Goal: Information Seeking & Learning: Understand process/instructions

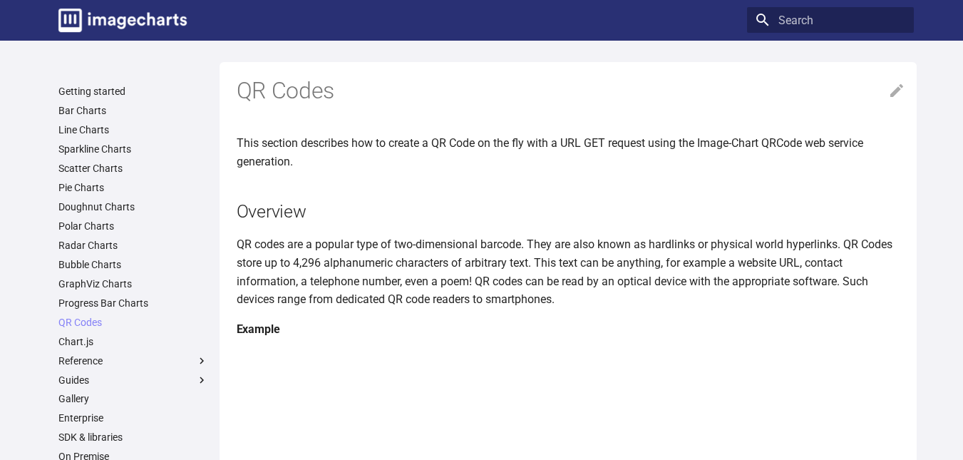
scroll to position [214, 0]
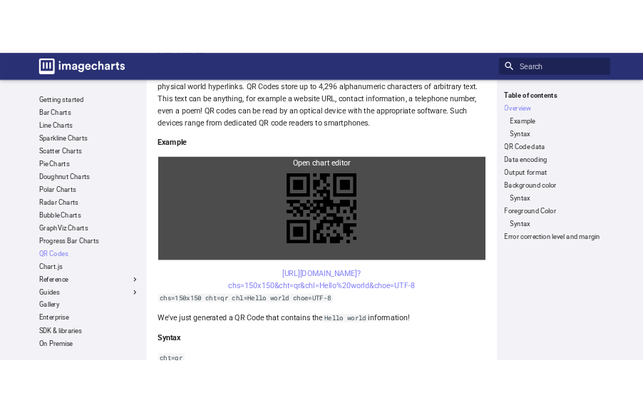
scroll to position [212, 0]
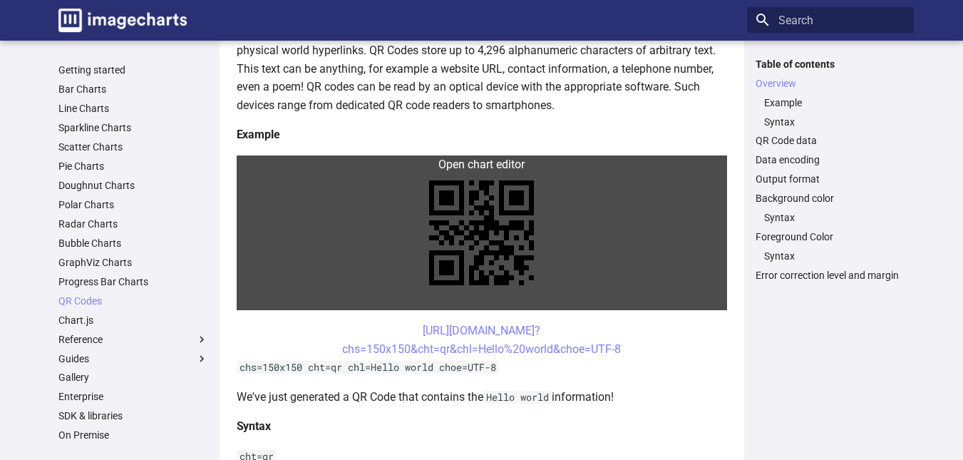
click at [500, 213] on link at bounding box center [482, 232] width 490 height 155
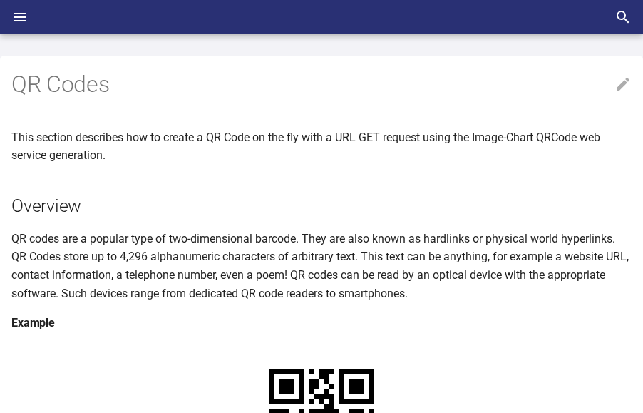
scroll to position [211, 0]
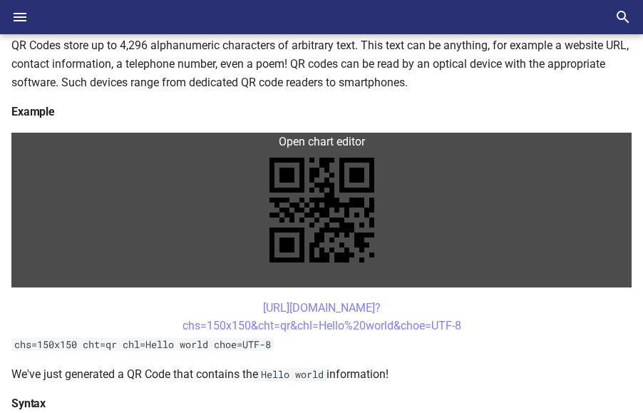
click at [324, 215] on link at bounding box center [321, 210] width 620 height 155
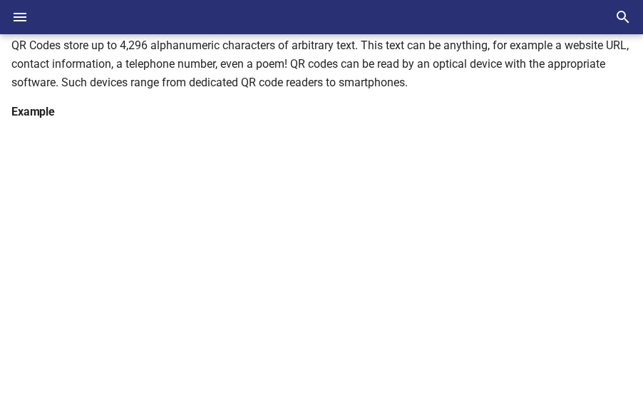
scroll to position [282, 0]
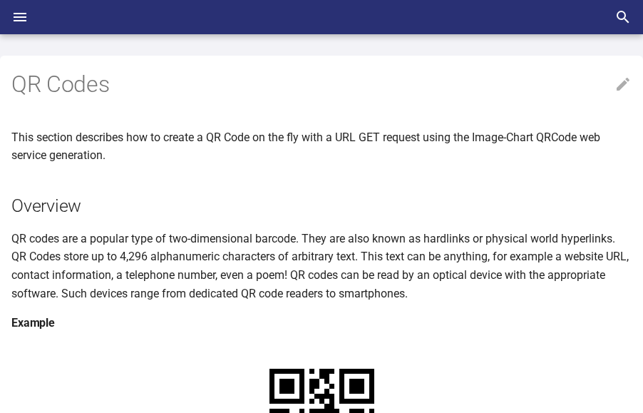
scroll to position [280, 0]
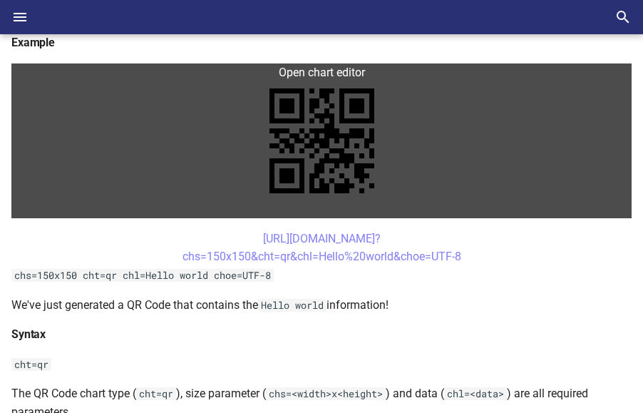
click at [309, 132] on link at bounding box center [321, 140] width 620 height 155
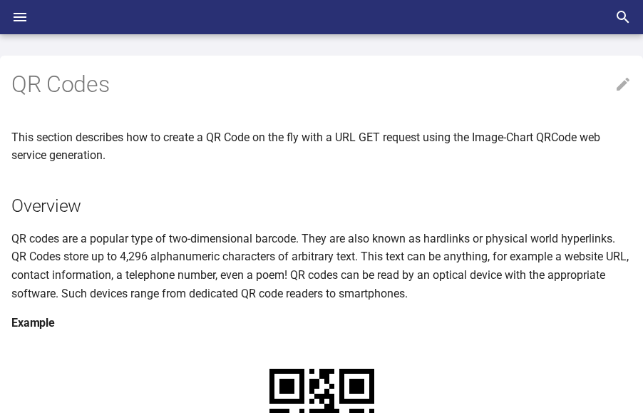
scroll to position [278, 0]
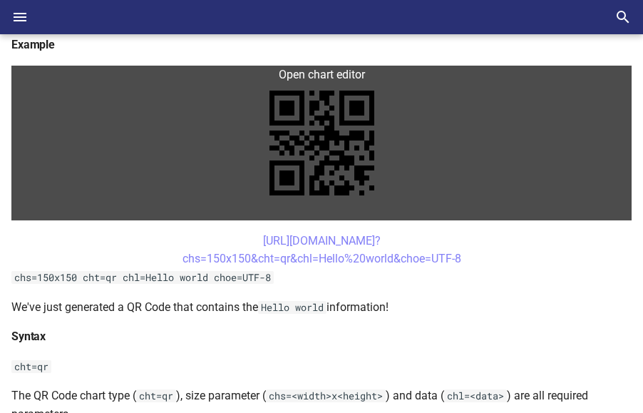
click at [306, 189] on link at bounding box center [321, 143] width 620 height 155
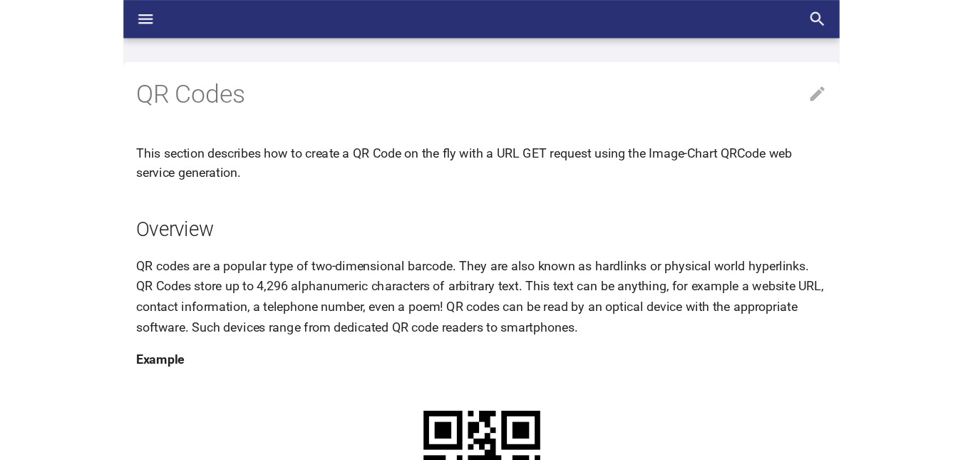
scroll to position [276, 0]
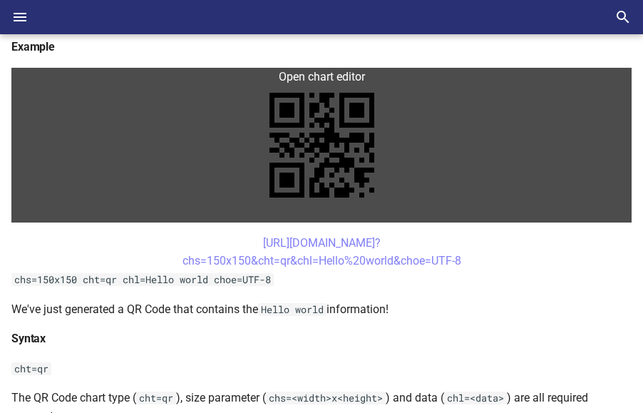
click at [333, 82] on link at bounding box center [321, 145] width 620 height 155
